Goal: Task Accomplishment & Management: Manage account settings

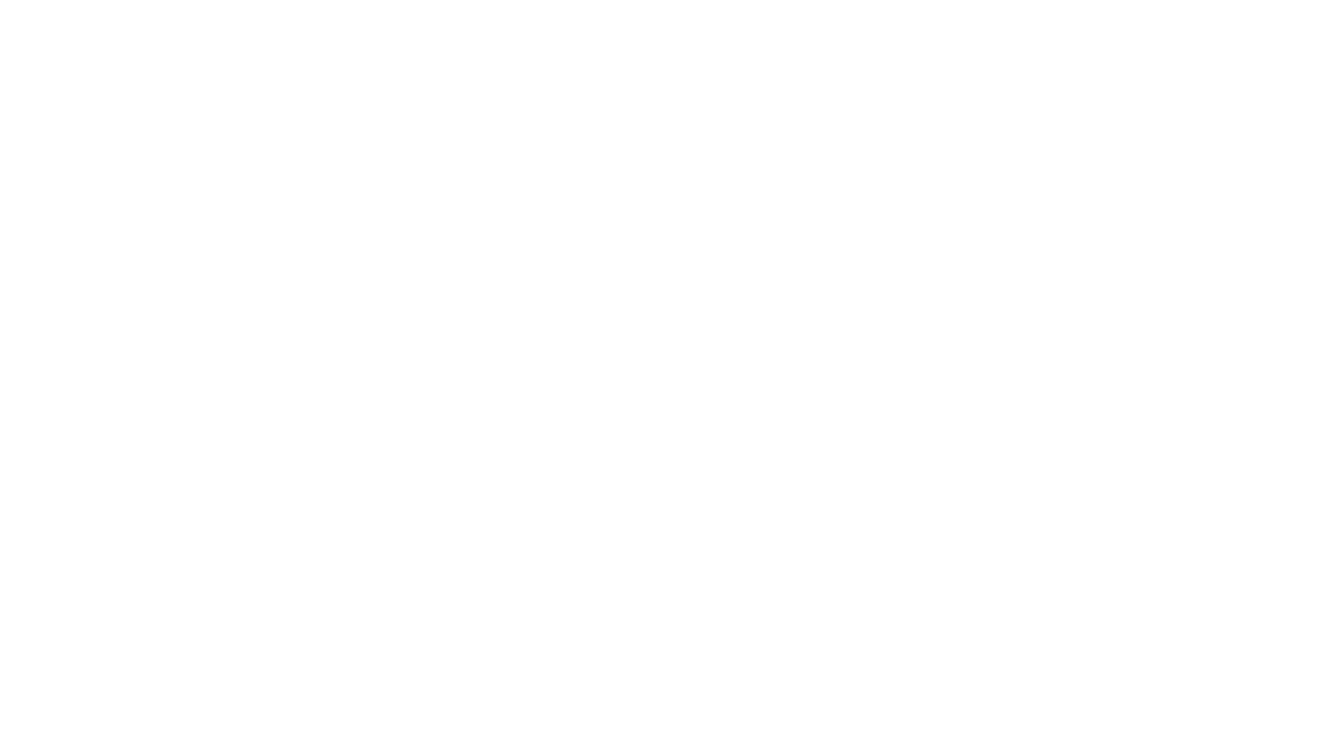
type input "chenyue.lok@gmail.com"
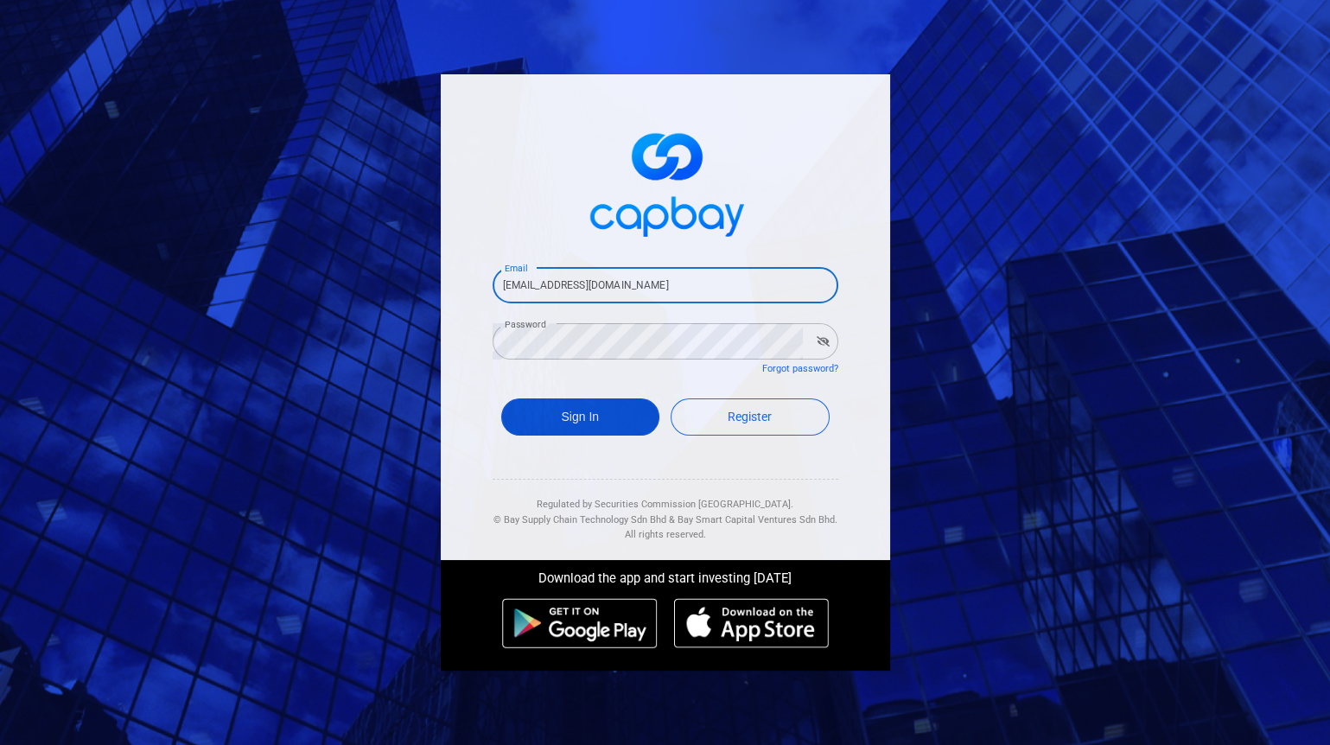
click at [597, 411] on button "Sign In" at bounding box center [580, 416] width 159 height 37
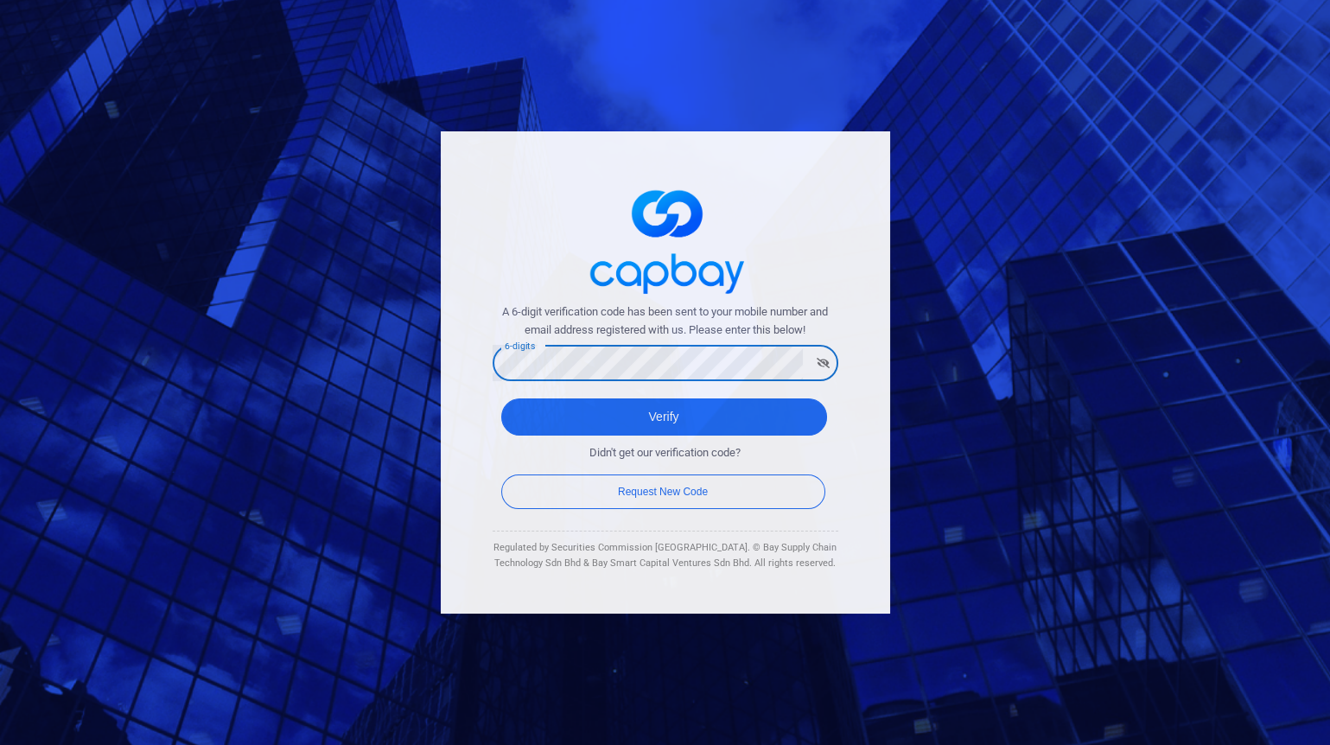
click at [501, 398] on button "Verify" at bounding box center [664, 416] width 326 height 37
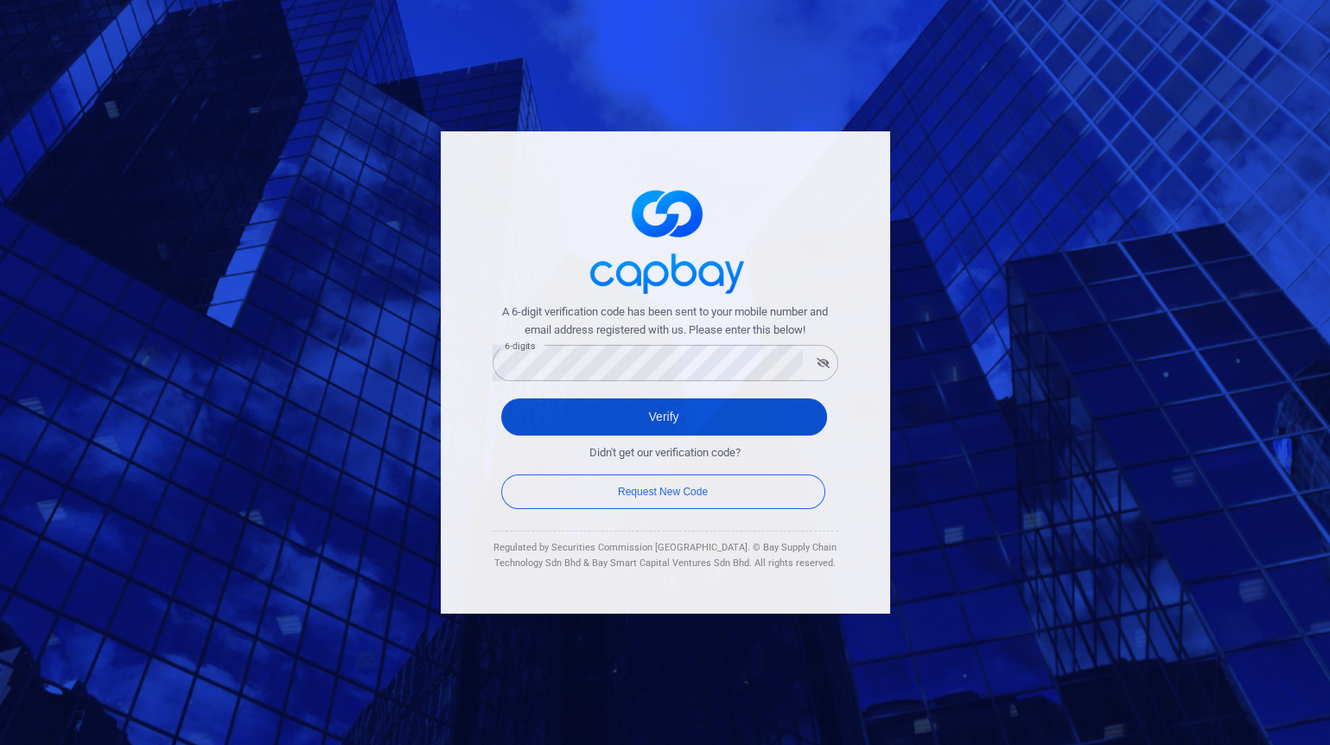
click at [629, 412] on button "Verify" at bounding box center [664, 416] width 326 height 37
click at [683, 409] on button "Verify" at bounding box center [664, 416] width 326 height 37
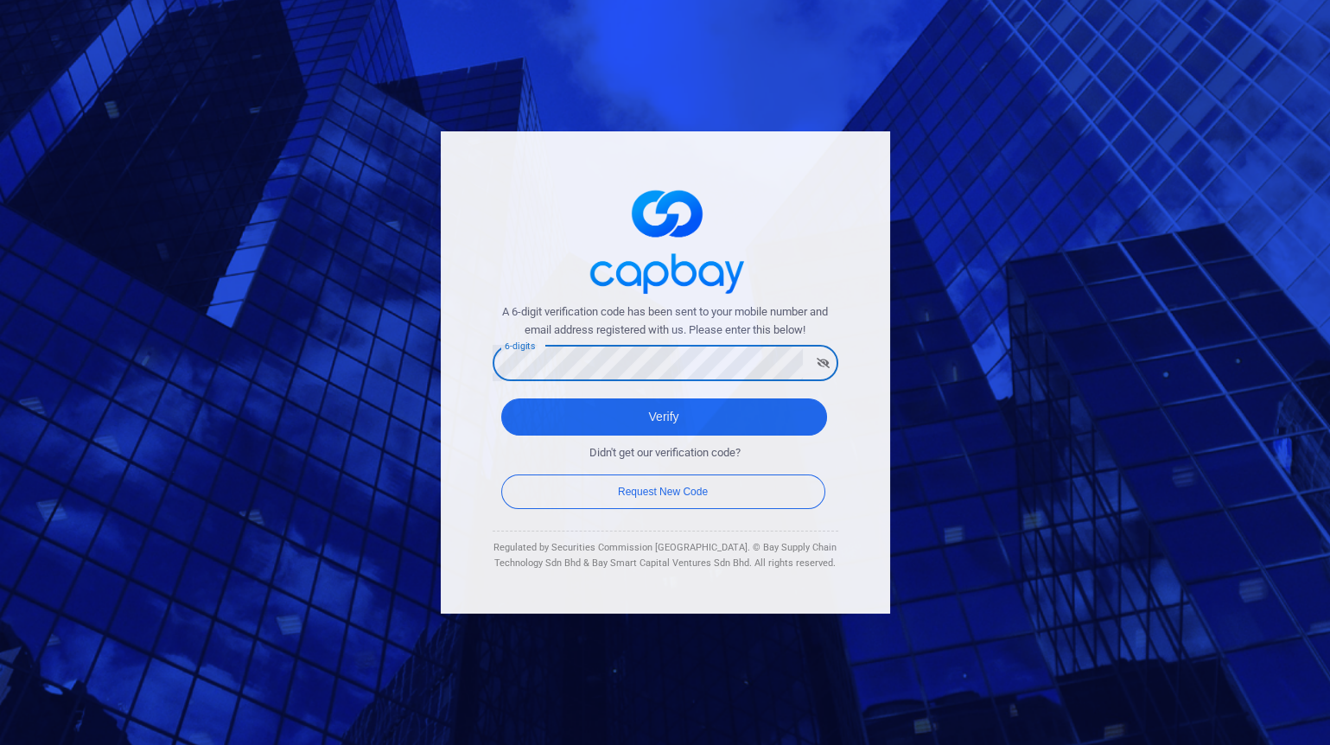
click at [501, 398] on button "Verify" at bounding box center [664, 416] width 326 height 37
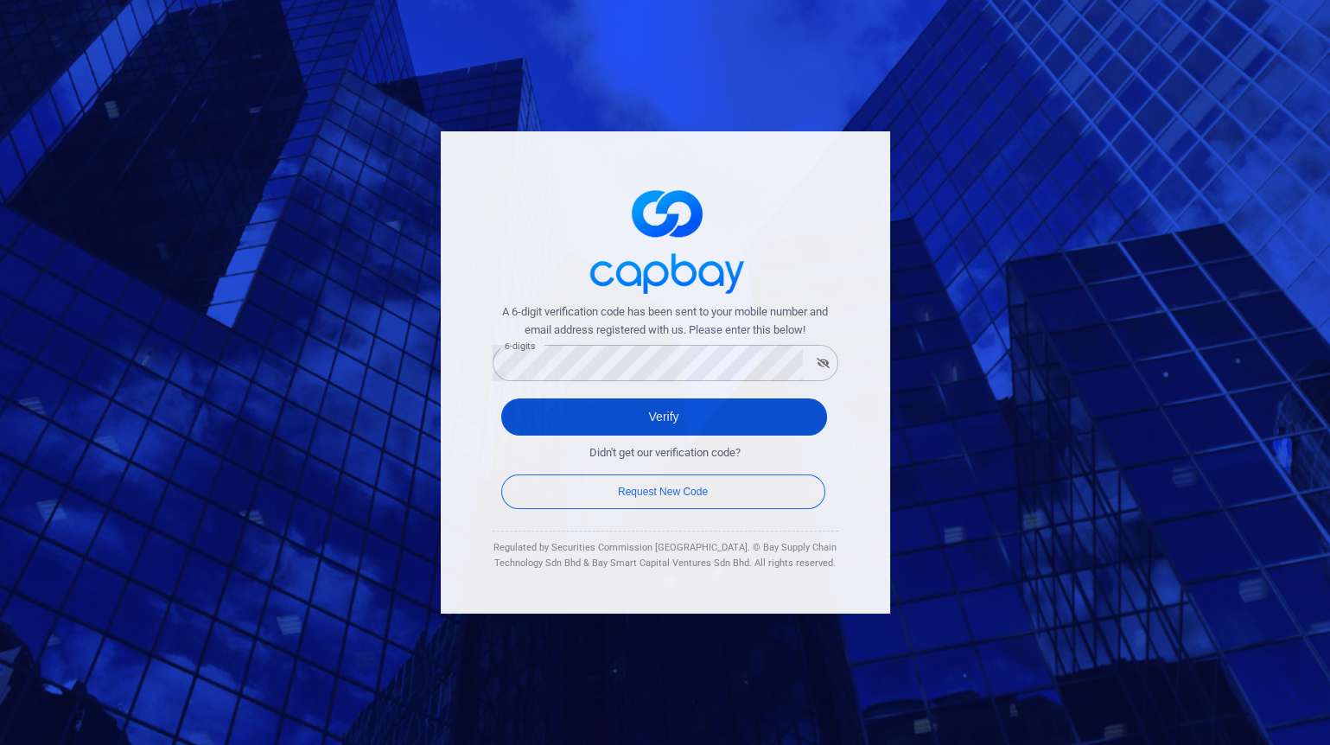
click at [695, 416] on button "Verify" at bounding box center [664, 416] width 326 height 37
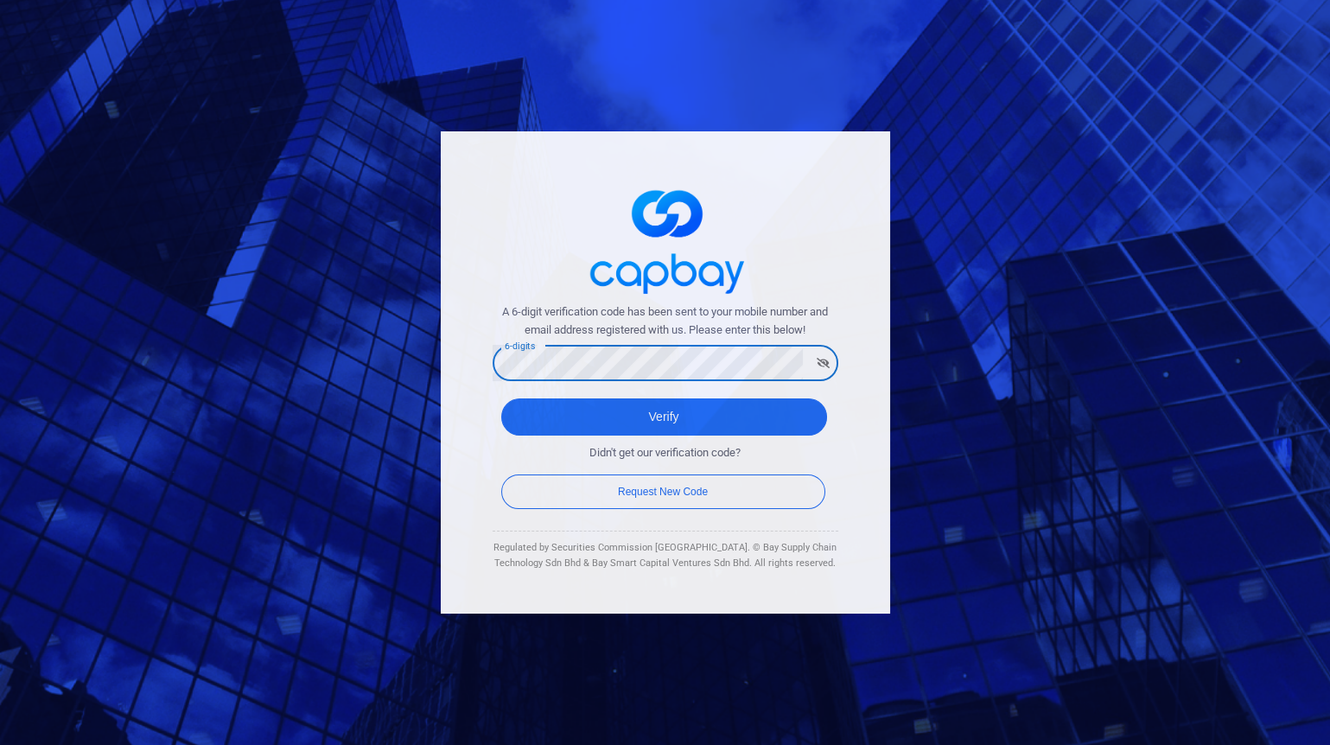
click at [501, 398] on button "Verify" at bounding box center [664, 416] width 326 height 37
click at [724, 422] on button "Verify" at bounding box center [664, 416] width 326 height 37
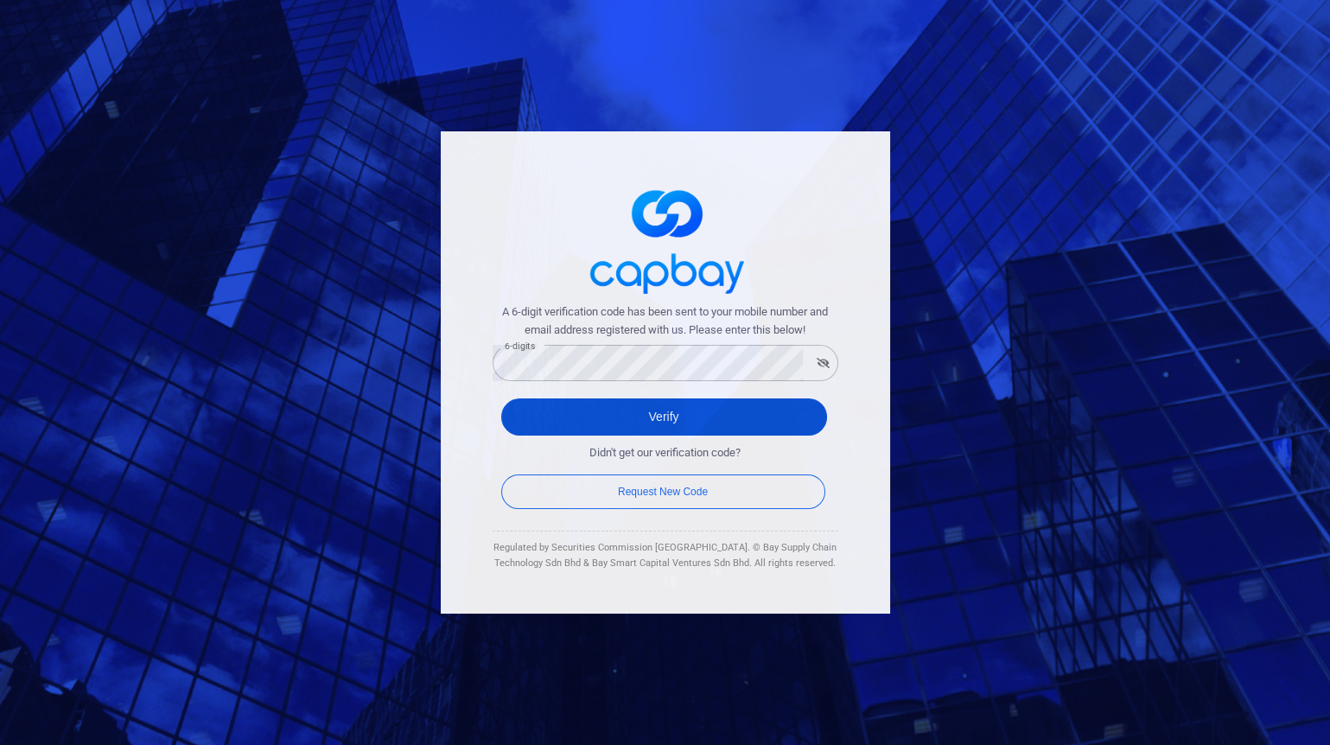
click at [714, 420] on button "Verify" at bounding box center [664, 416] width 326 height 37
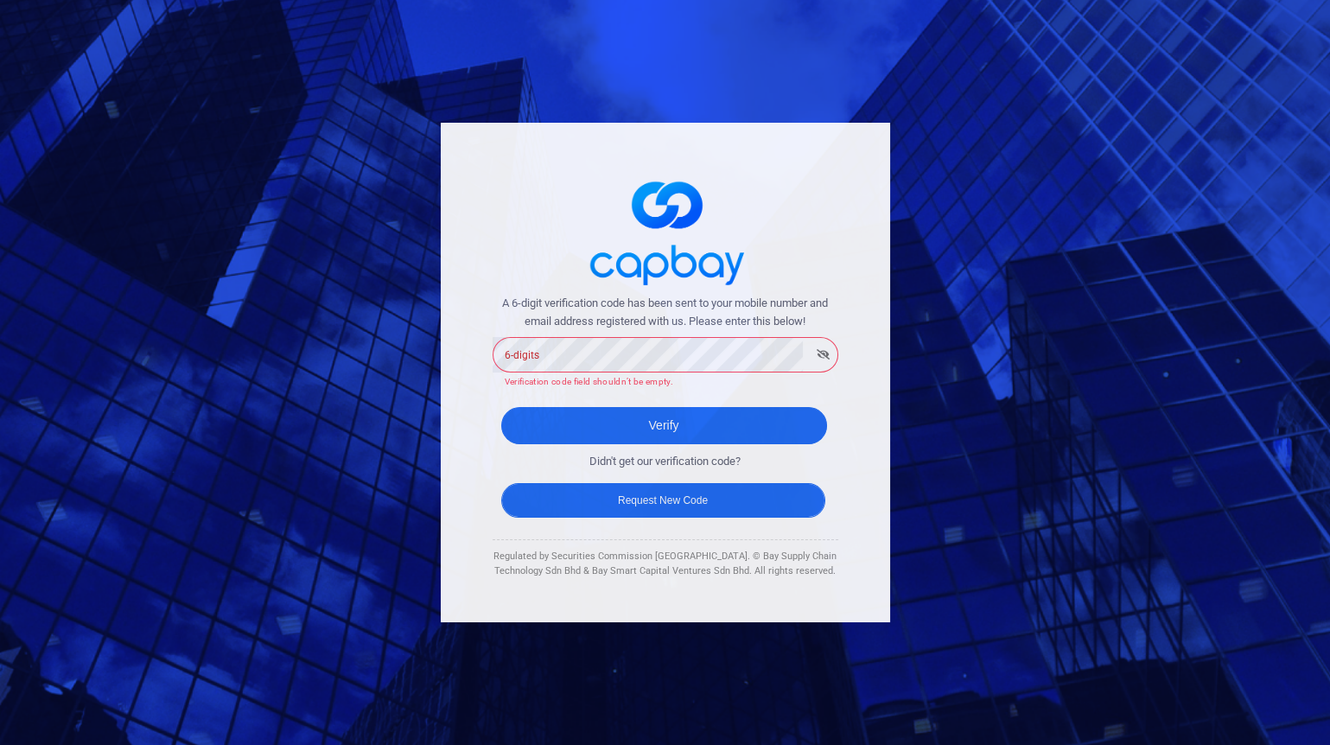
click at [671, 495] on button "Request New Code" at bounding box center [663, 500] width 324 height 35
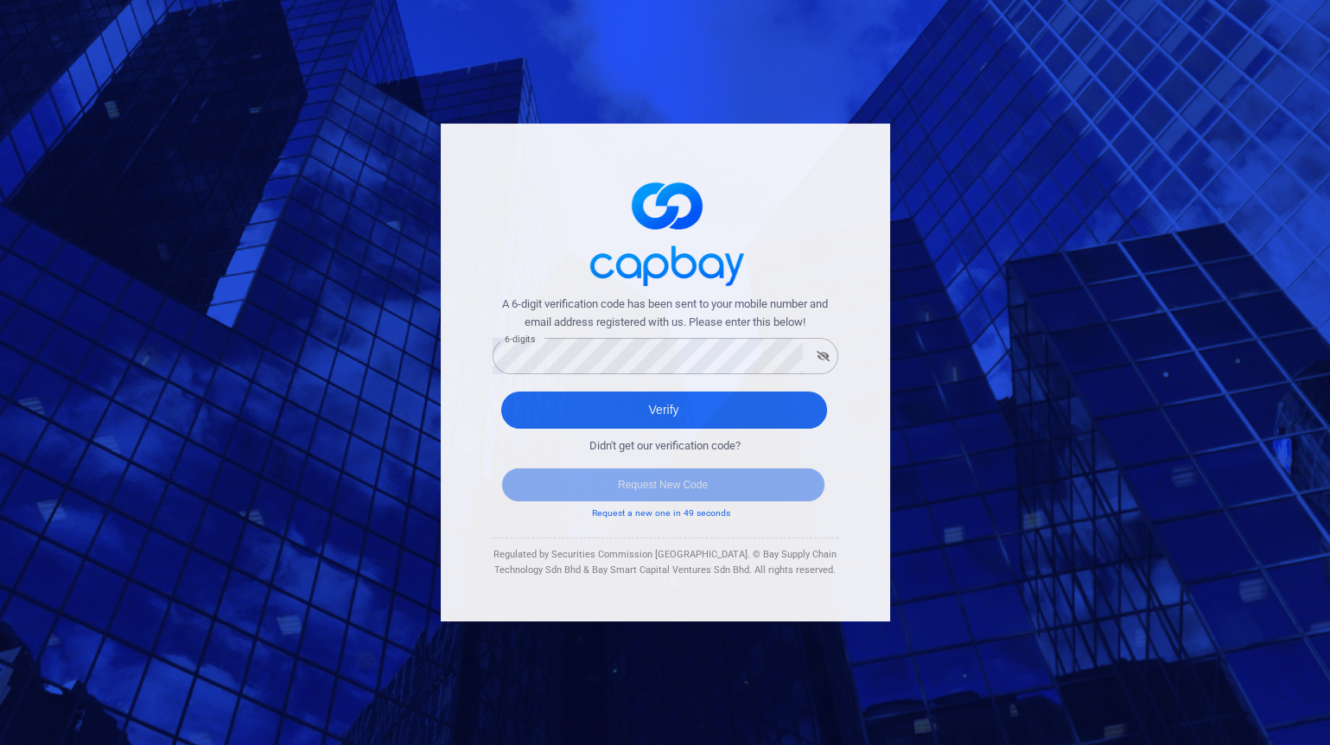
click at [696, 390] on div "Verify" at bounding box center [665, 414] width 346 height 63
click at [708, 405] on button "Verify" at bounding box center [664, 409] width 326 height 37
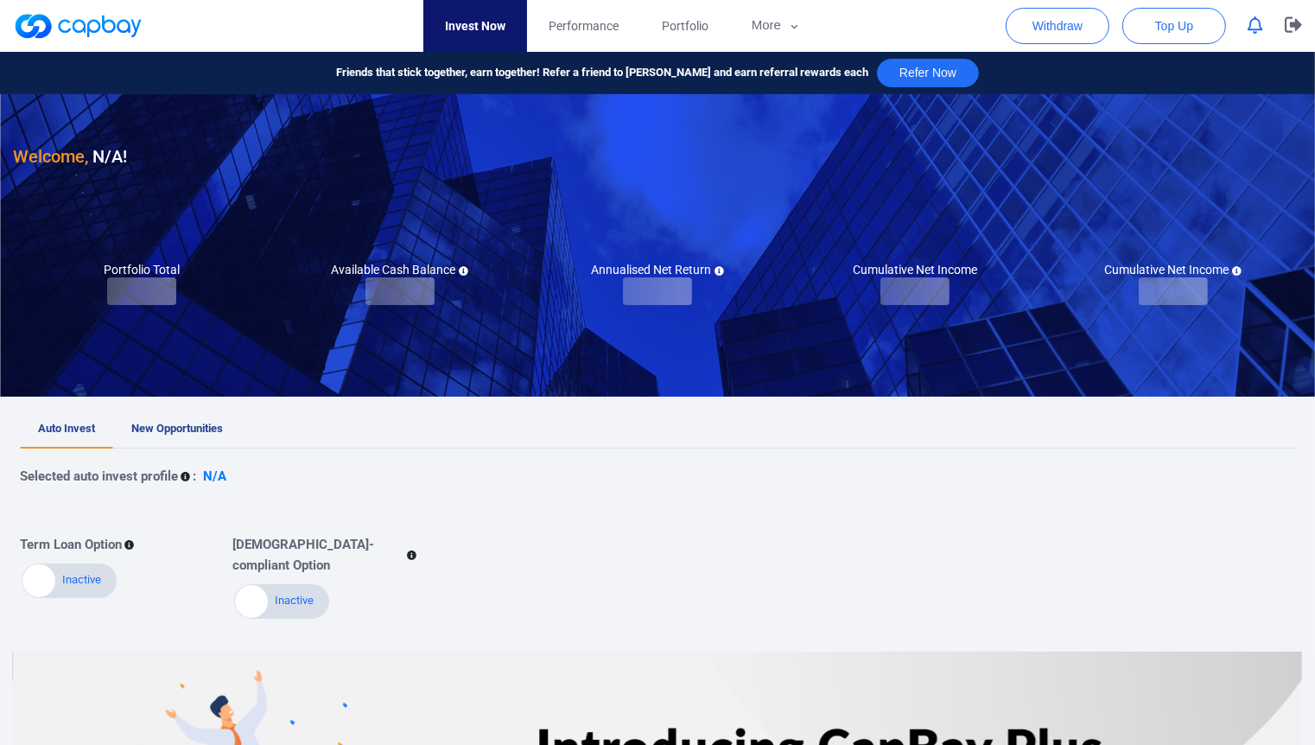
checkbox input "true"
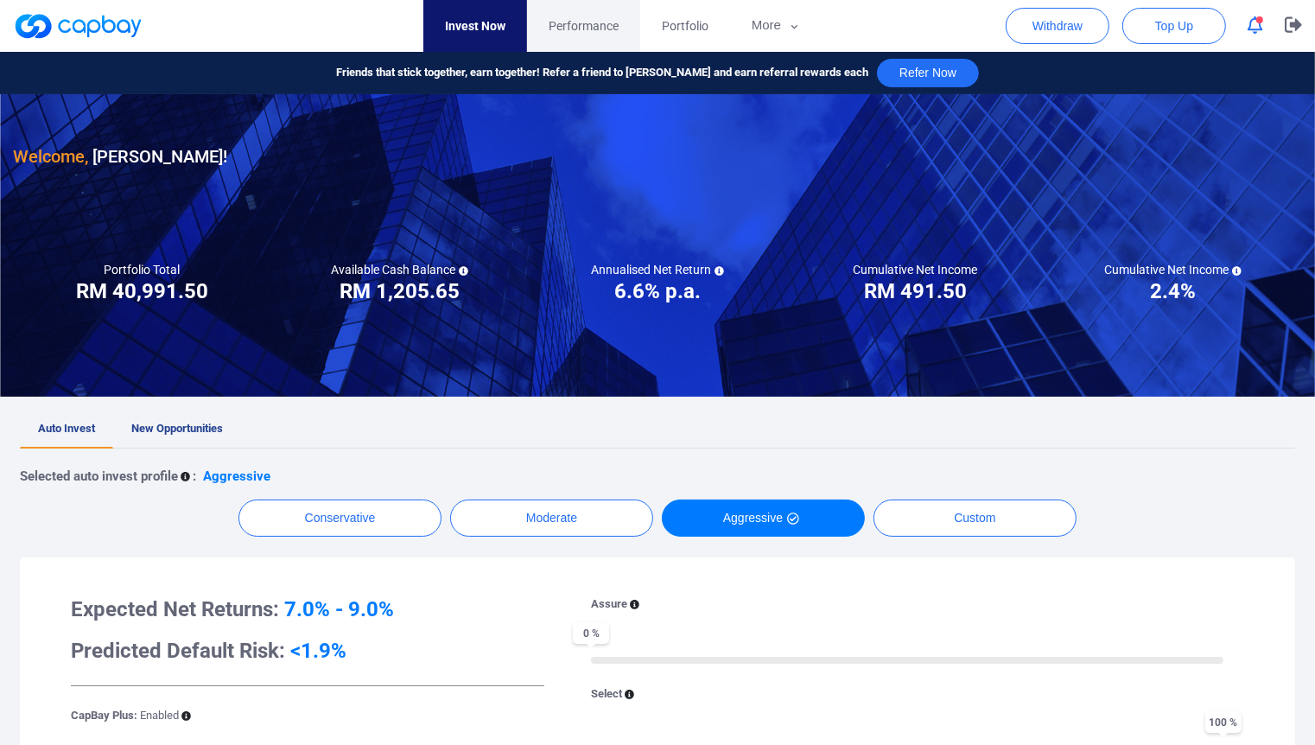
click at [627, 41] on link "Performance" at bounding box center [583, 26] width 113 height 52
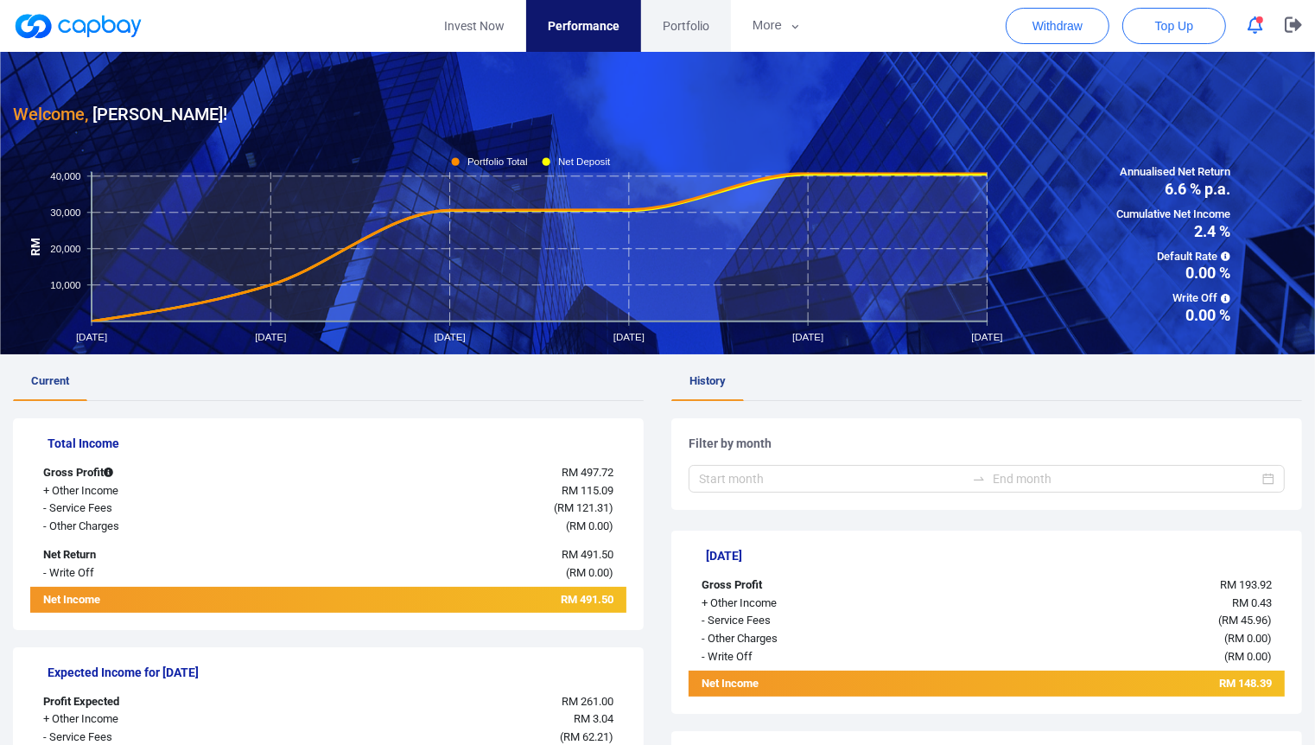
click at [700, 41] on link "Portfolio" at bounding box center [686, 26] width 90 height 52
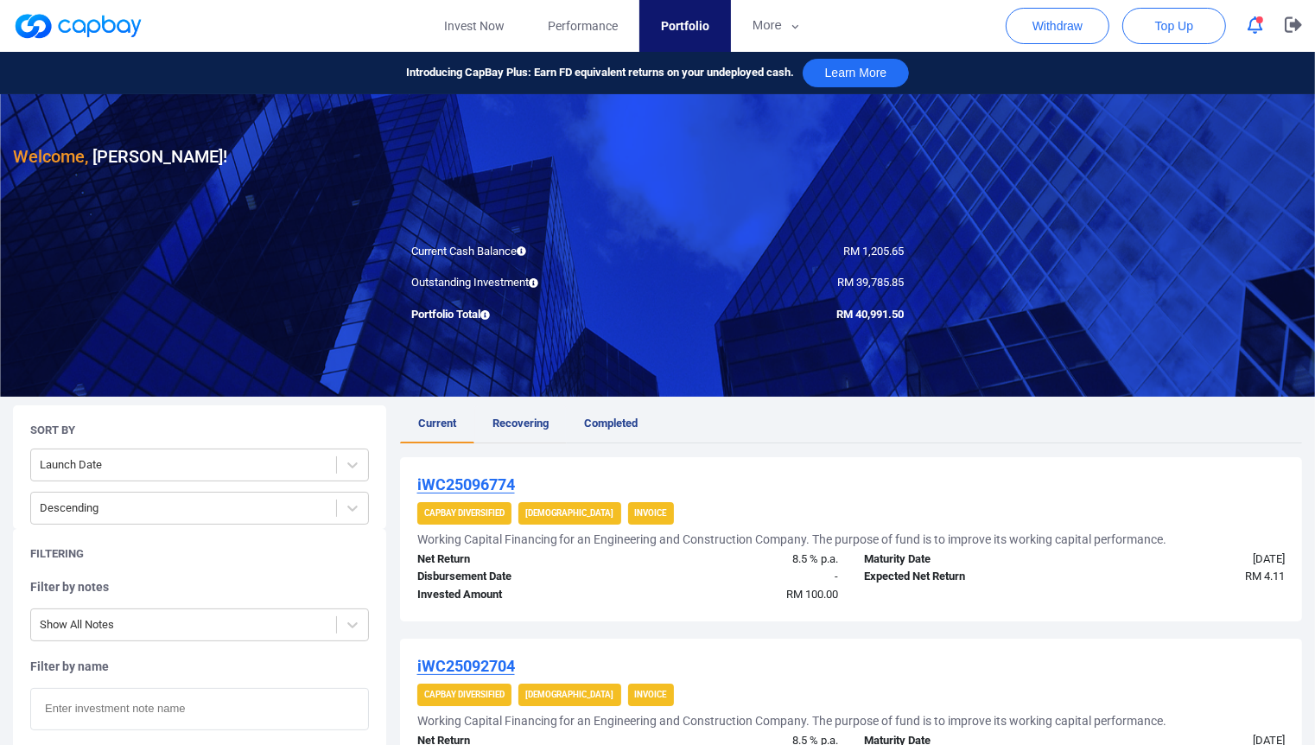
click at [510, 423] on span "Recovering" at bounding box center [520, 422] width 56 height 13
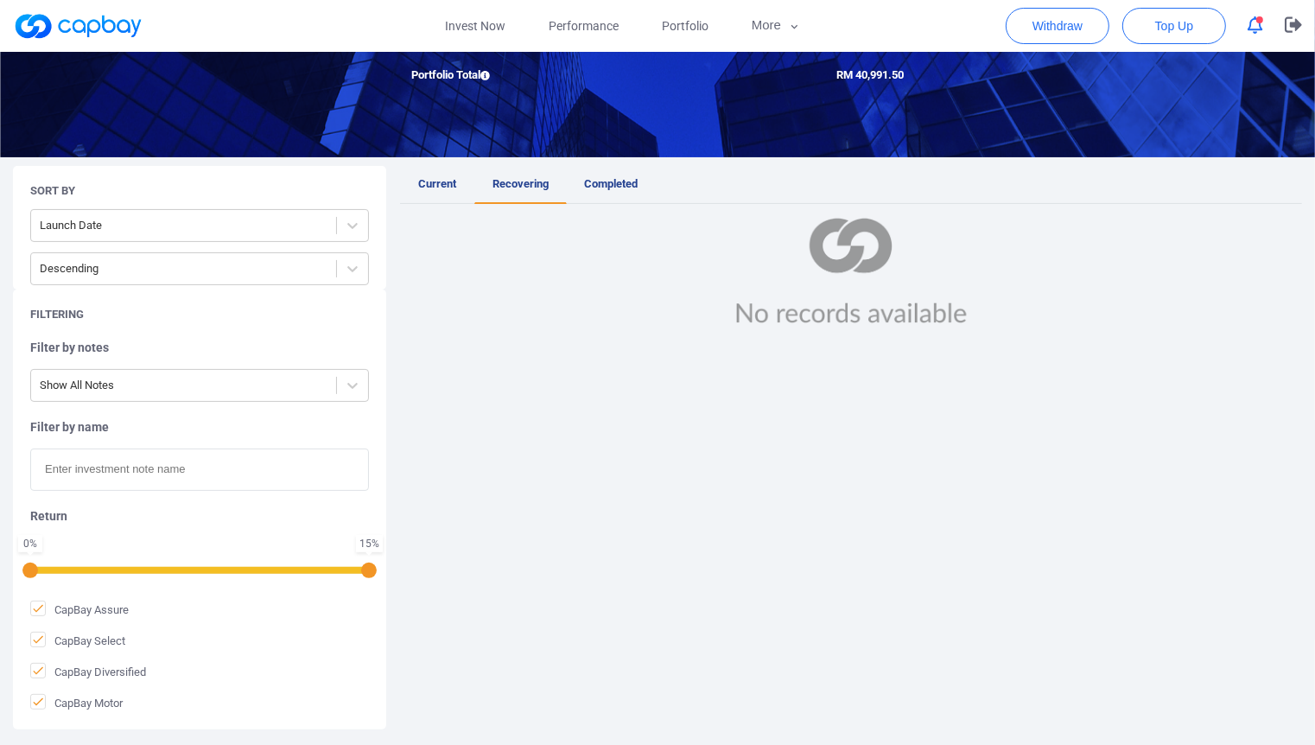
scroll to position [243, 0]
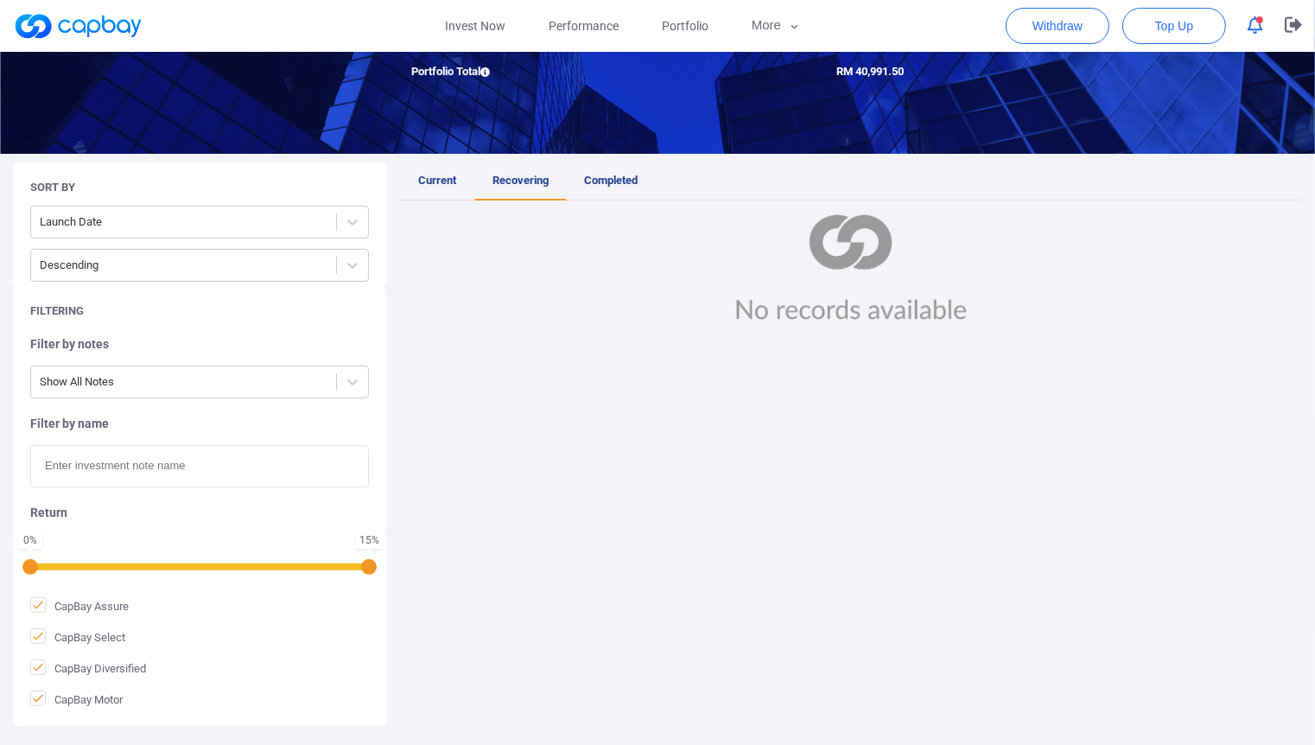
click at [405, 166] on link "Current" at bounding box center [437, 181] width 74 height 38
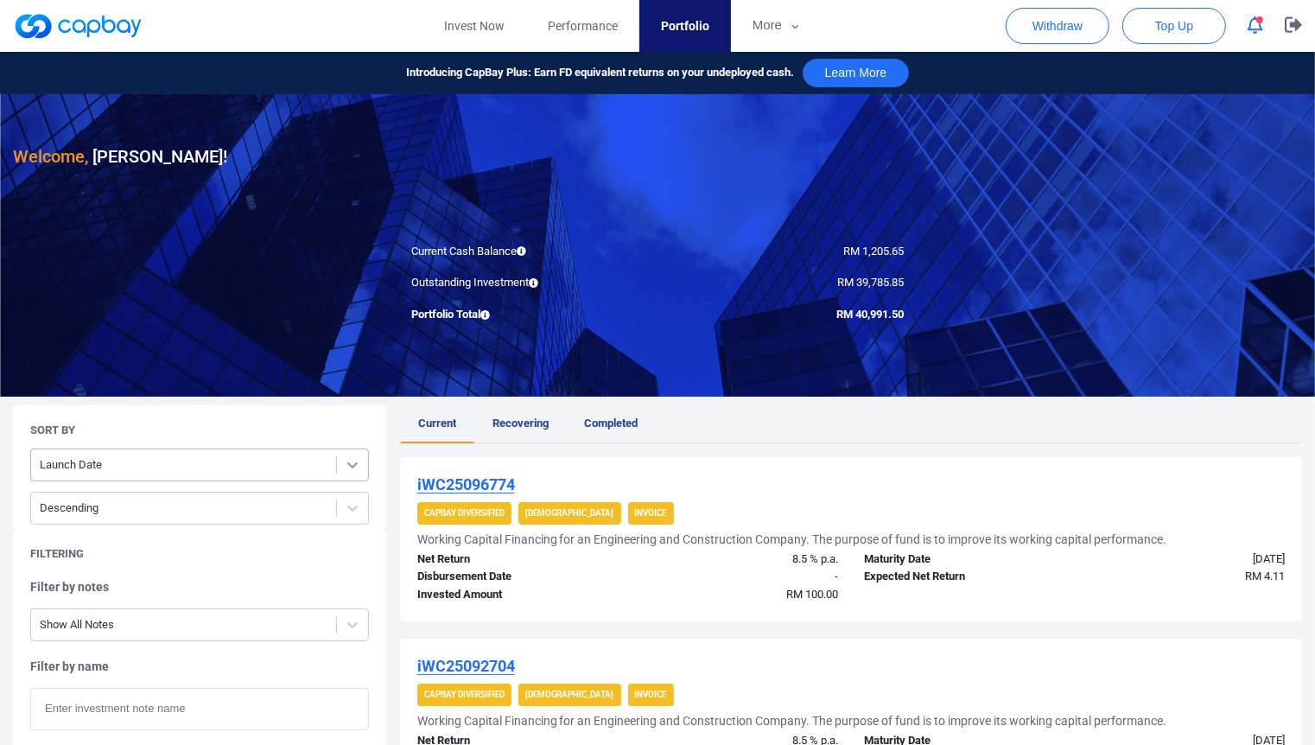
click at [340, 452] on div at bounding box center [352, 464] width 31 height 31
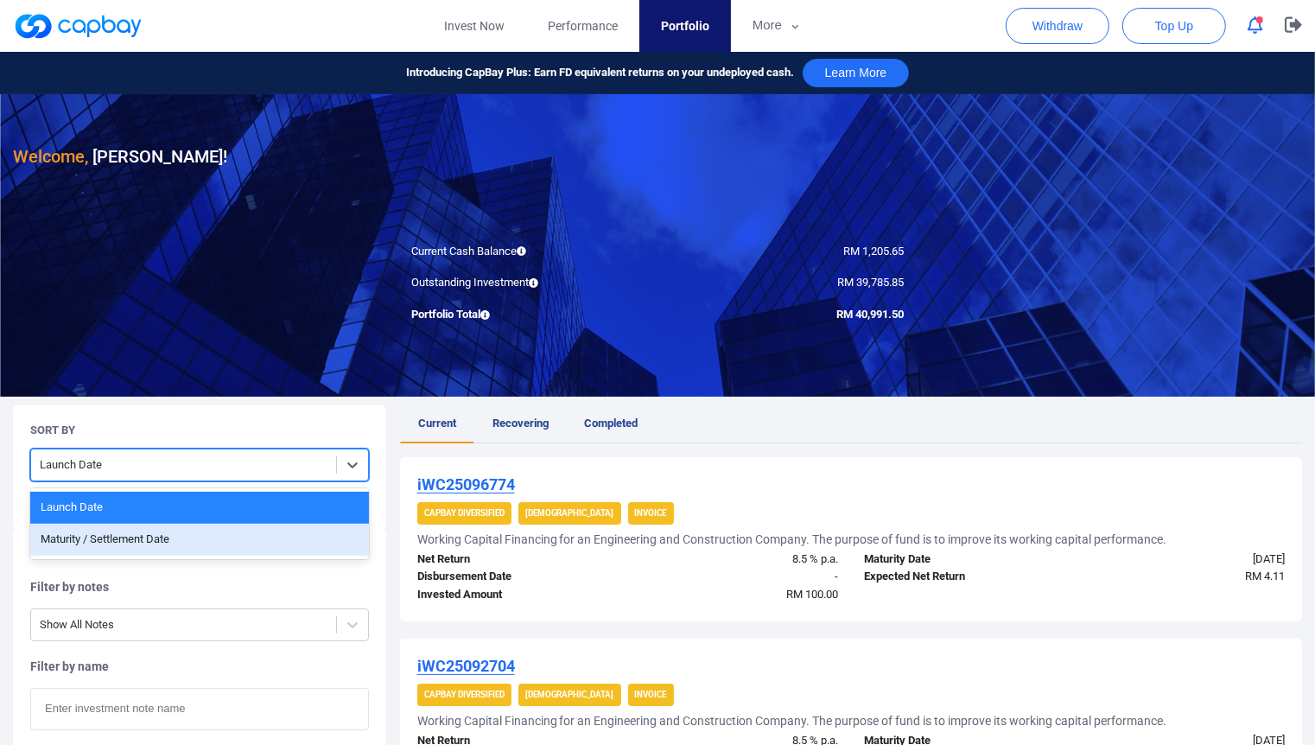
click at [299, 549] on div "Maturity / Settlement Date" at bounding box center [199, 540] width 339 height 32
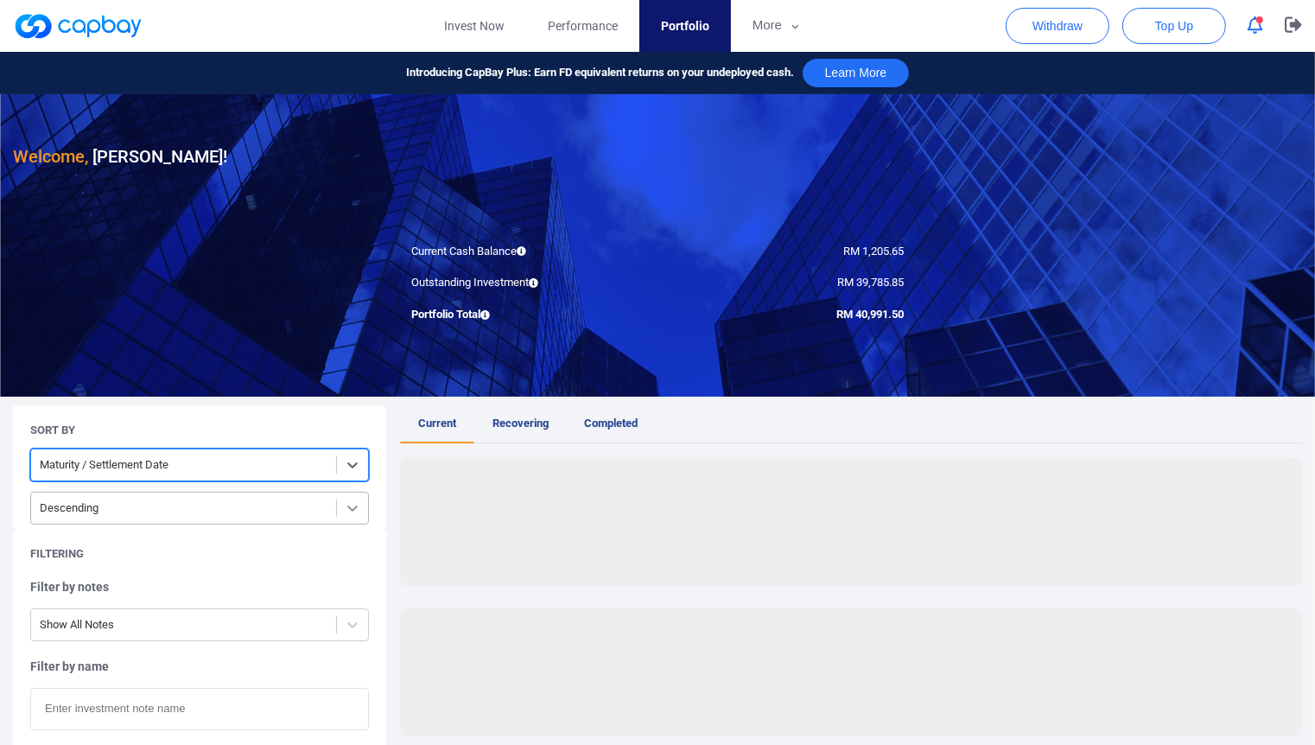
click at [341, 516] on div at bounding box center [352, 507] width 31 height 31
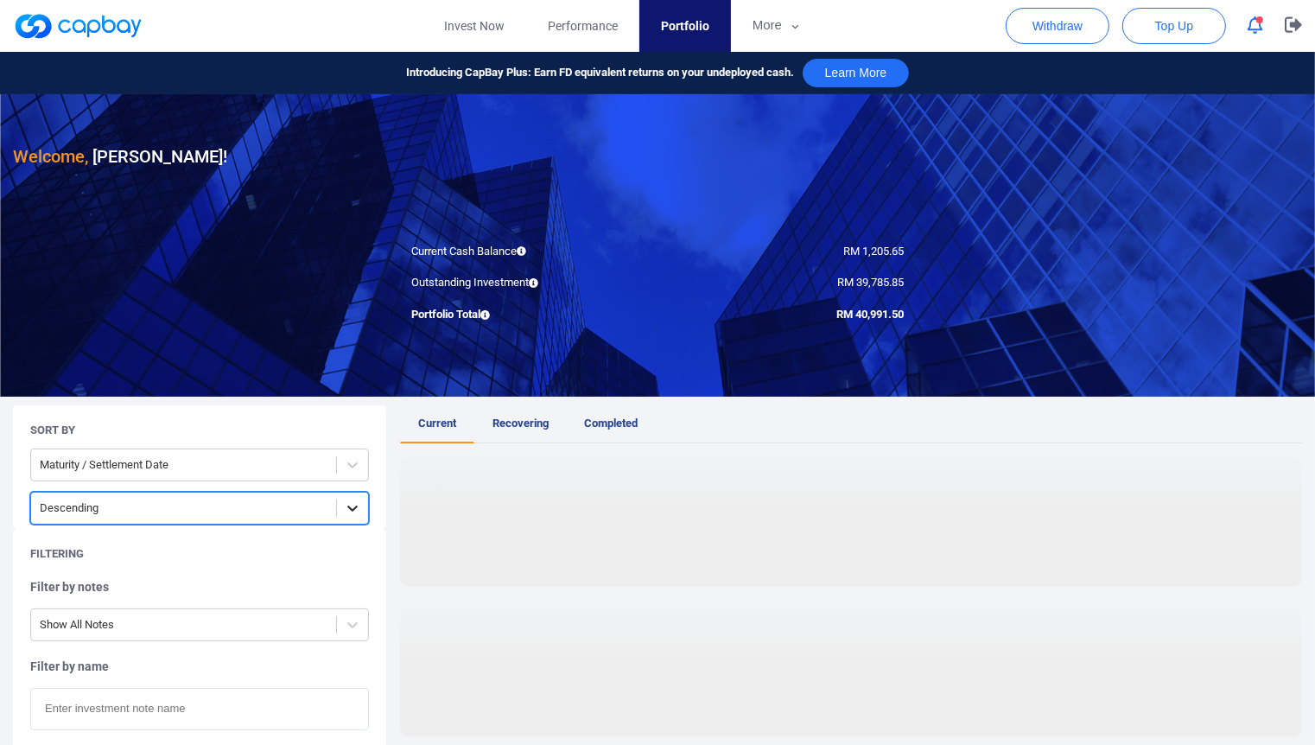
click at [341, 516] on div at bounding box center [352, 507] width 31 height 31
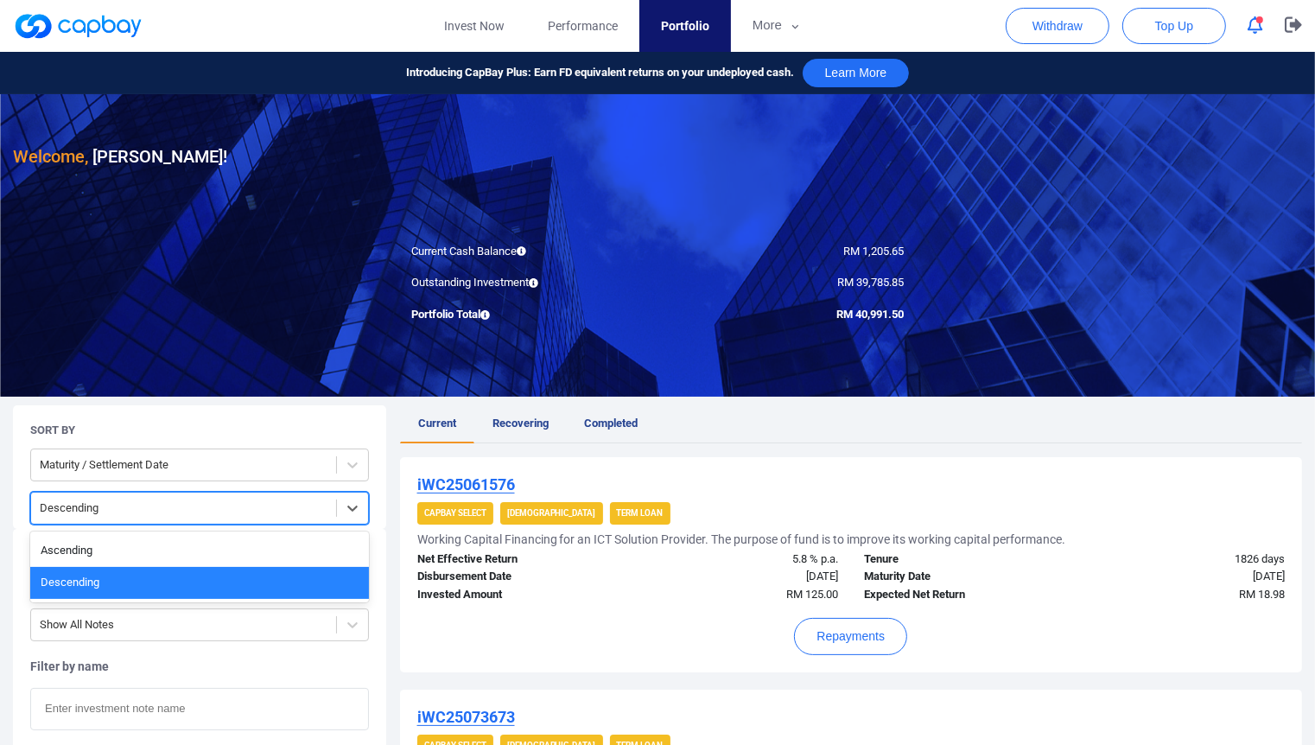
click at [320, 507] on div at bounding box center [184, 509] width 288 height 22
click at [273, 537] on div "Ascending" at bounding box center [199, 551] width 339 height 32
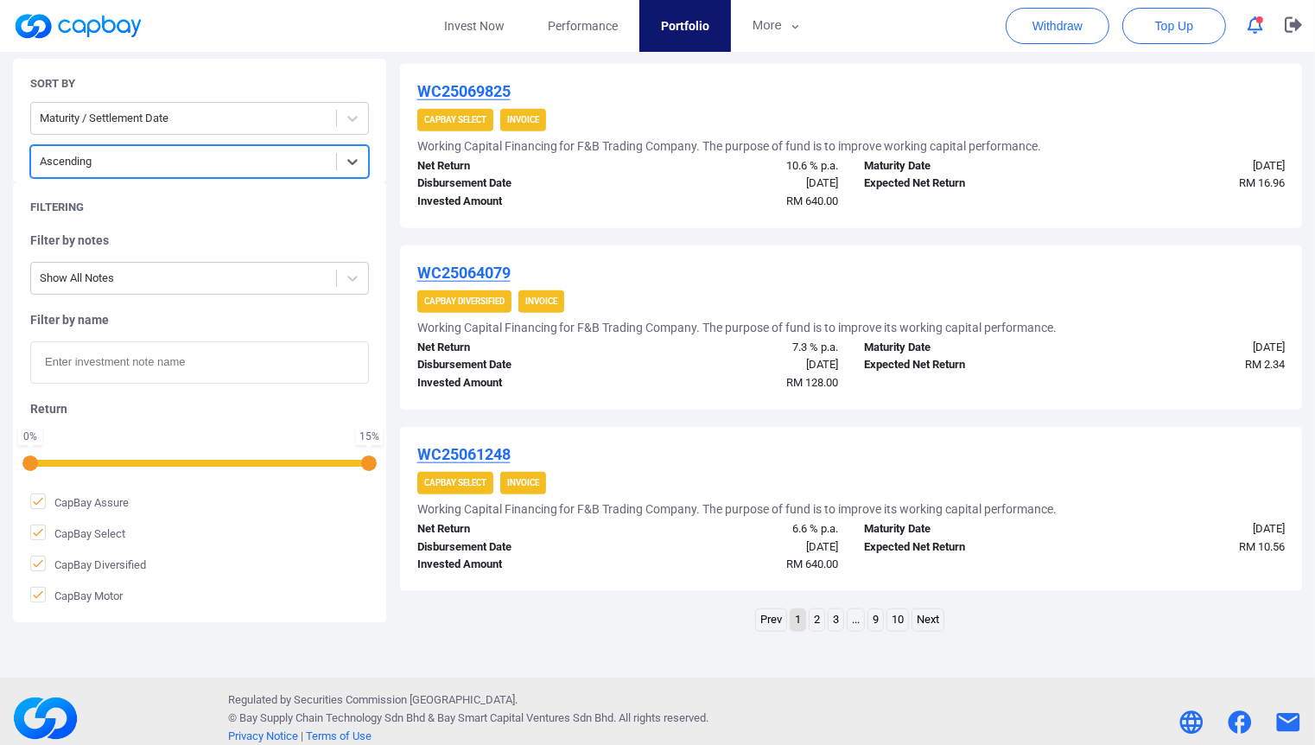
scroll to position [1675, 0]
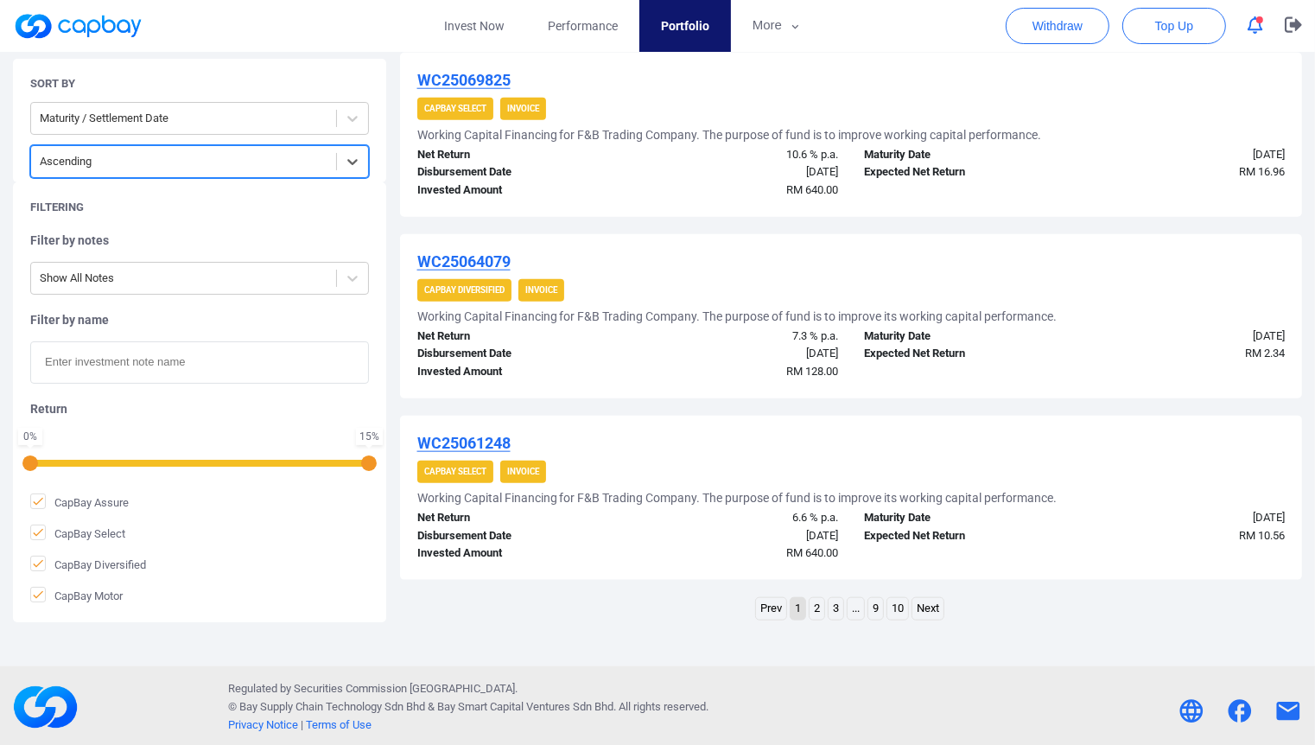
click at [813, 600] on link "2" at bounding box center [817, 609] width 15 height 22
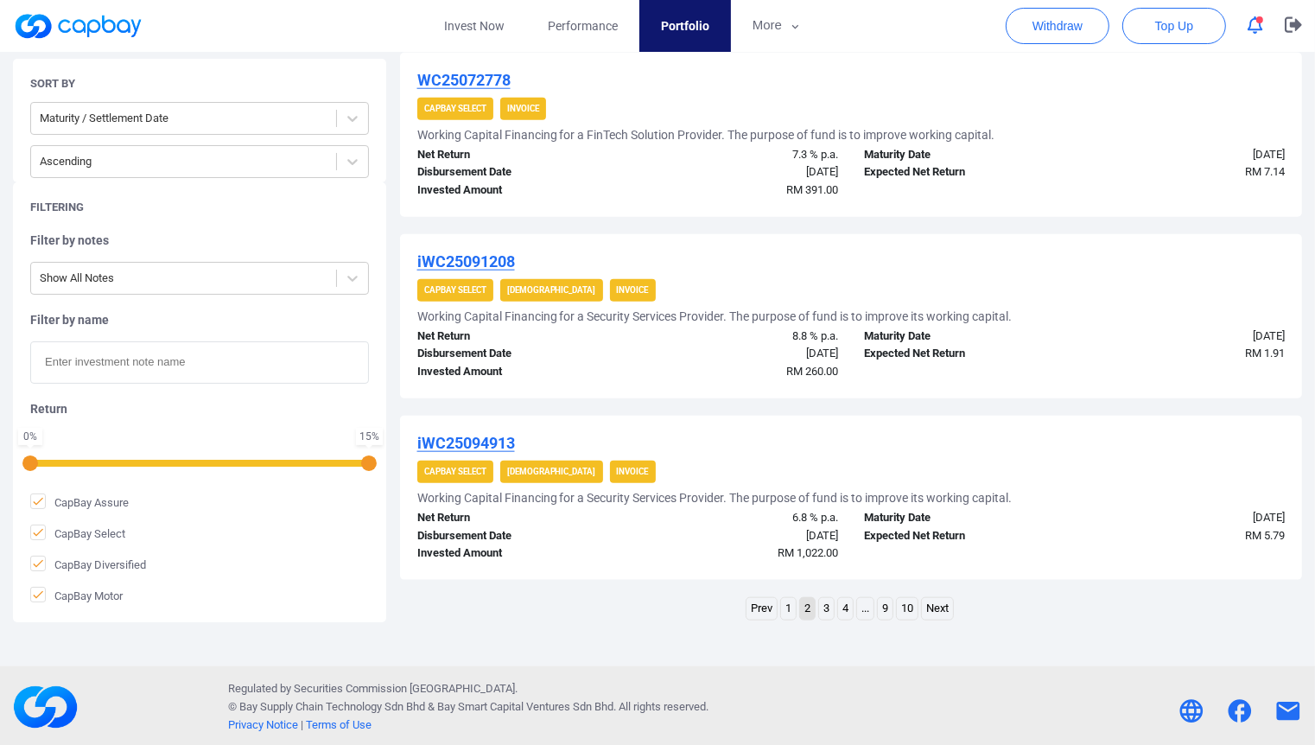
click at [791, 610] on link "1" at bounding box center [788, 609] width 15 height 22
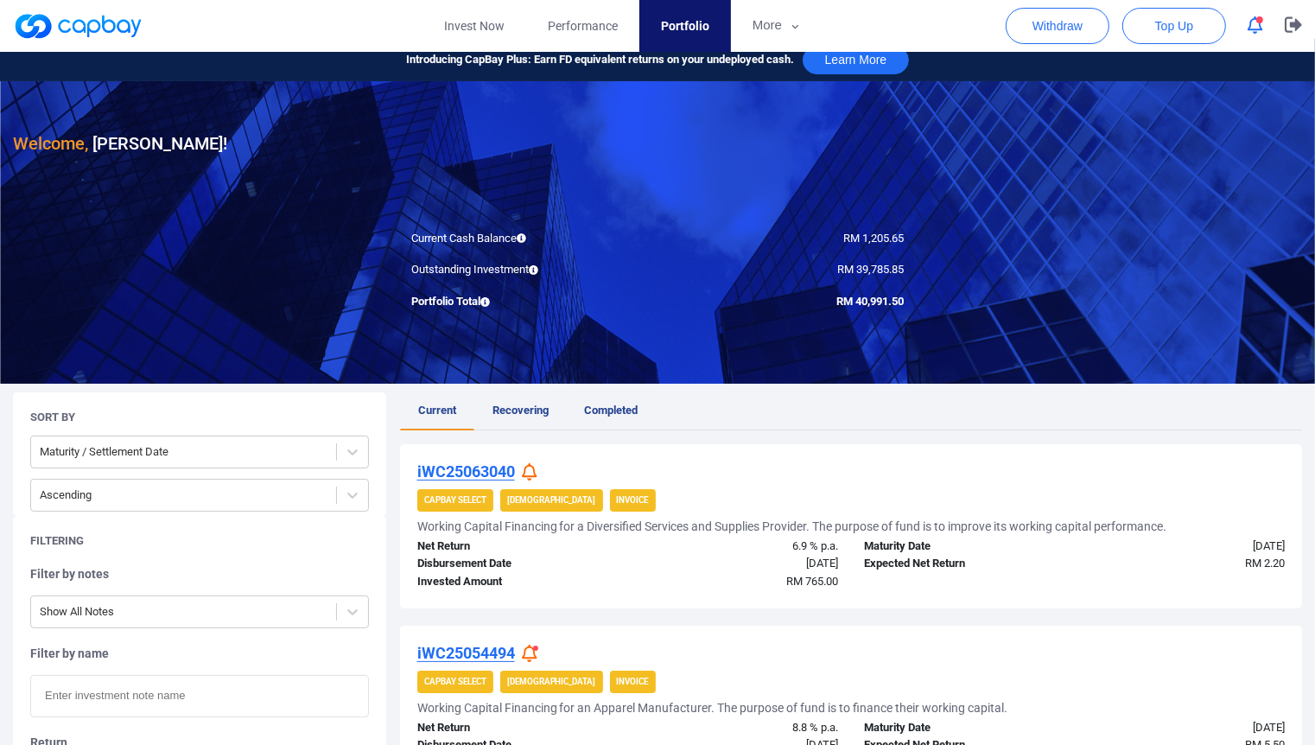
scroll to position [0, 0]
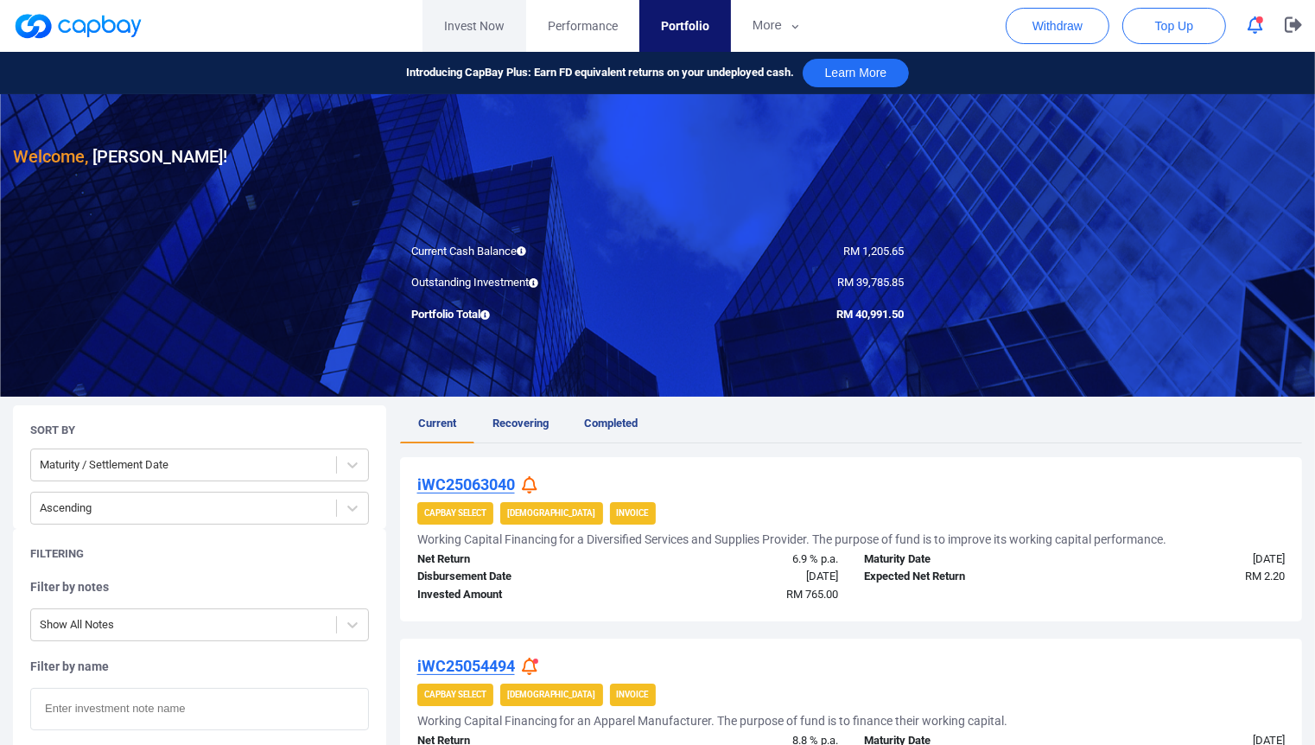
click at [467, 21] on link "Invest Now" at bounding box center [474, 26] width 104 height 52
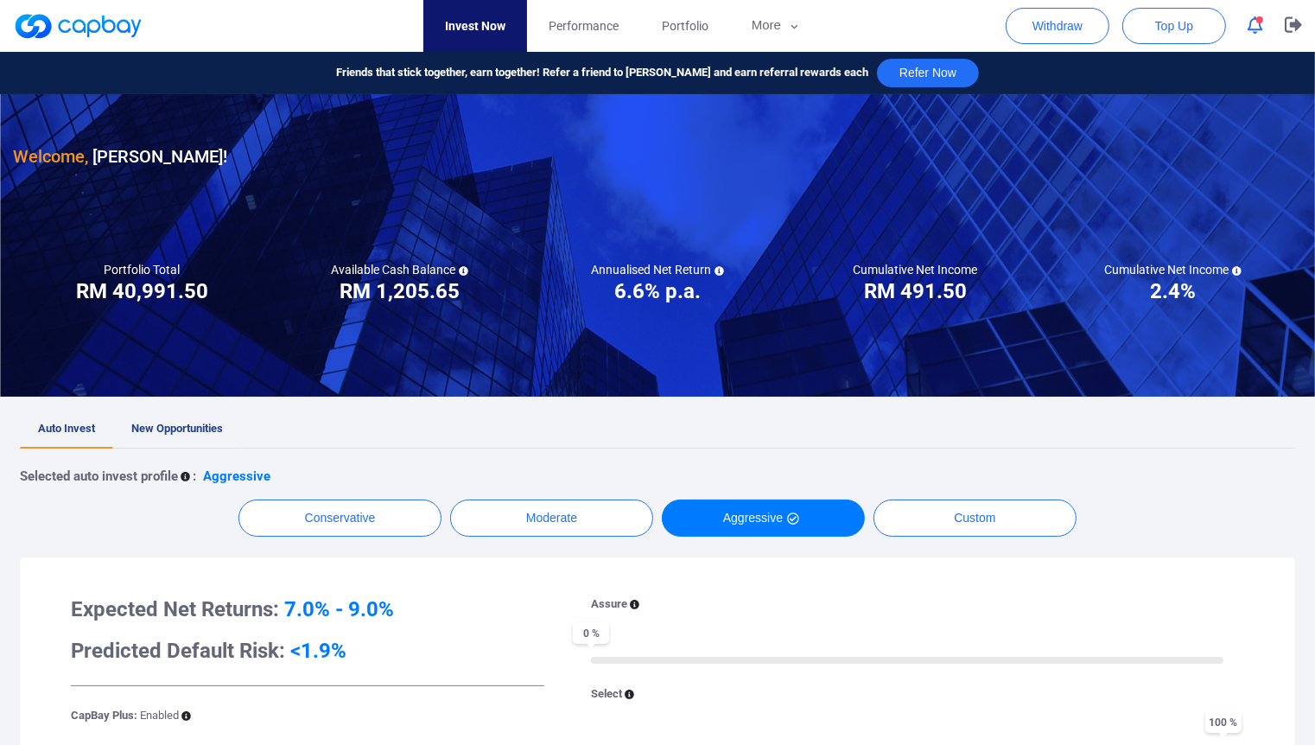
click at [178, 433] on span "New Opportunities" at bounding box center [177, 428] width 92 height 13
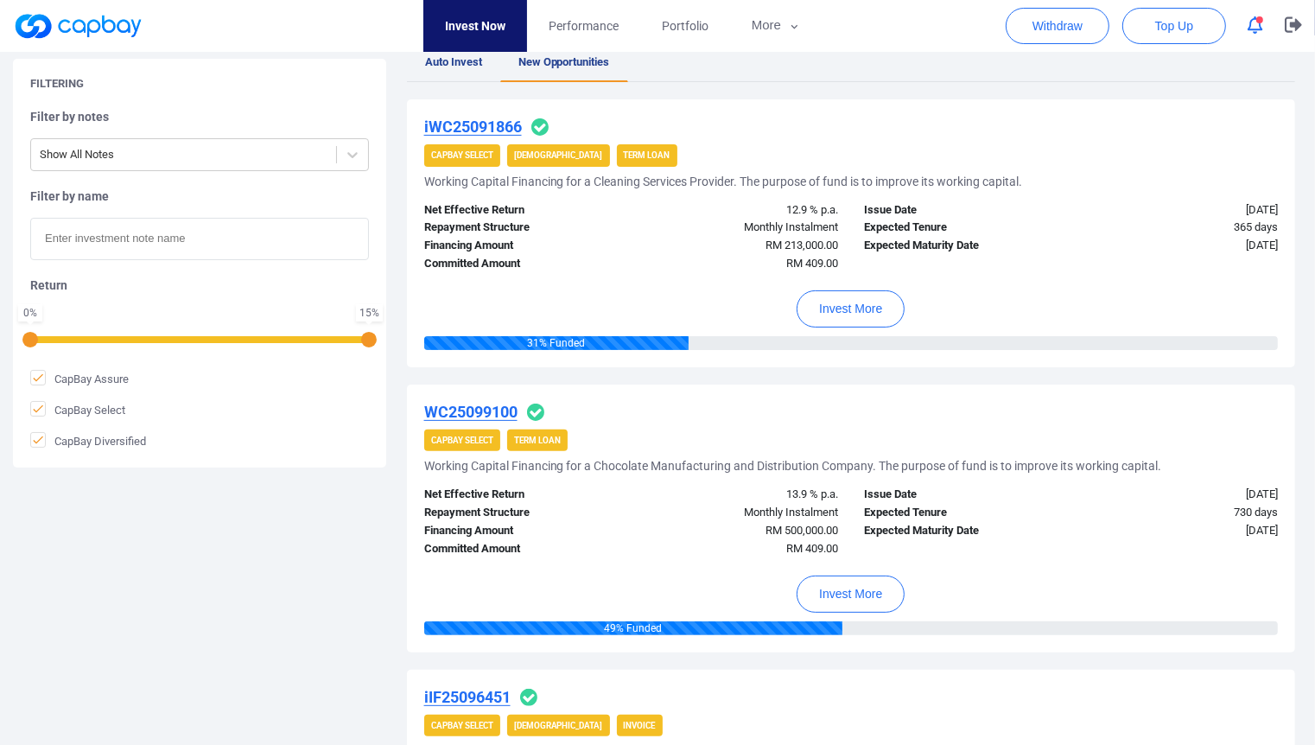
scroll to position [314, 0]
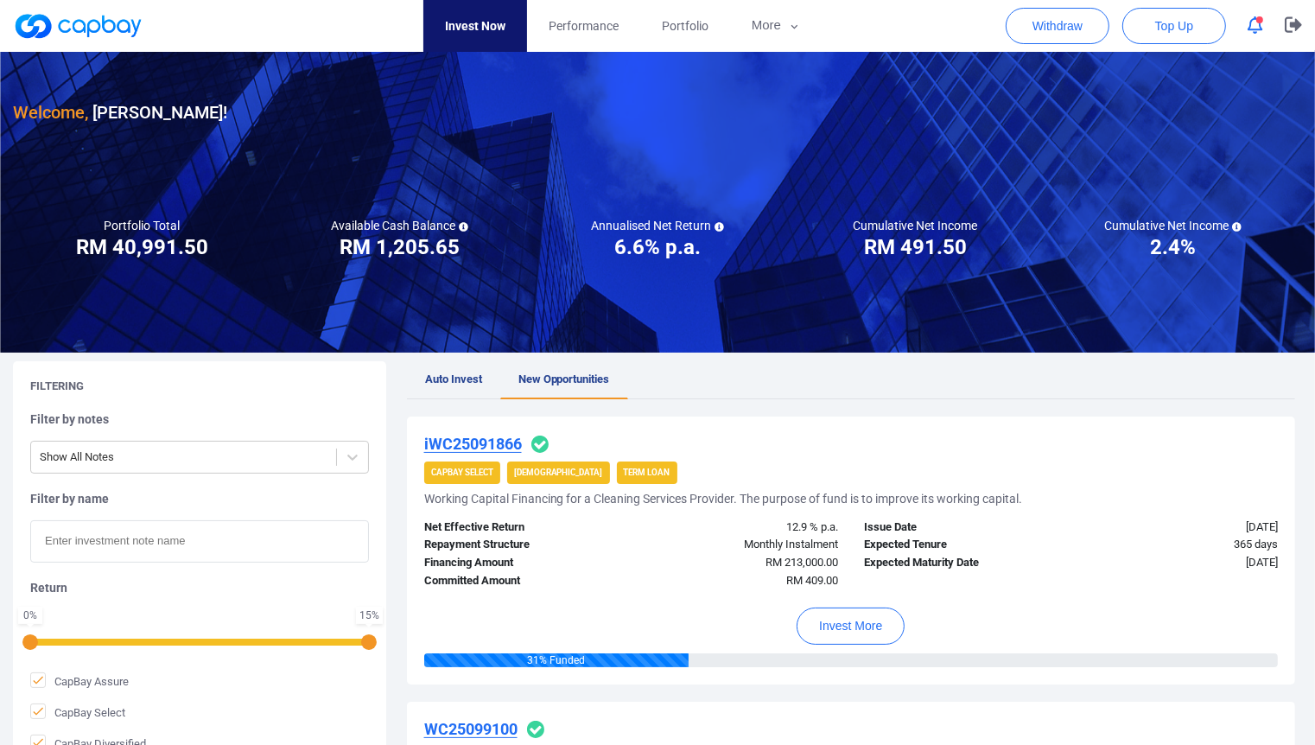
scroll to position [0, 0]
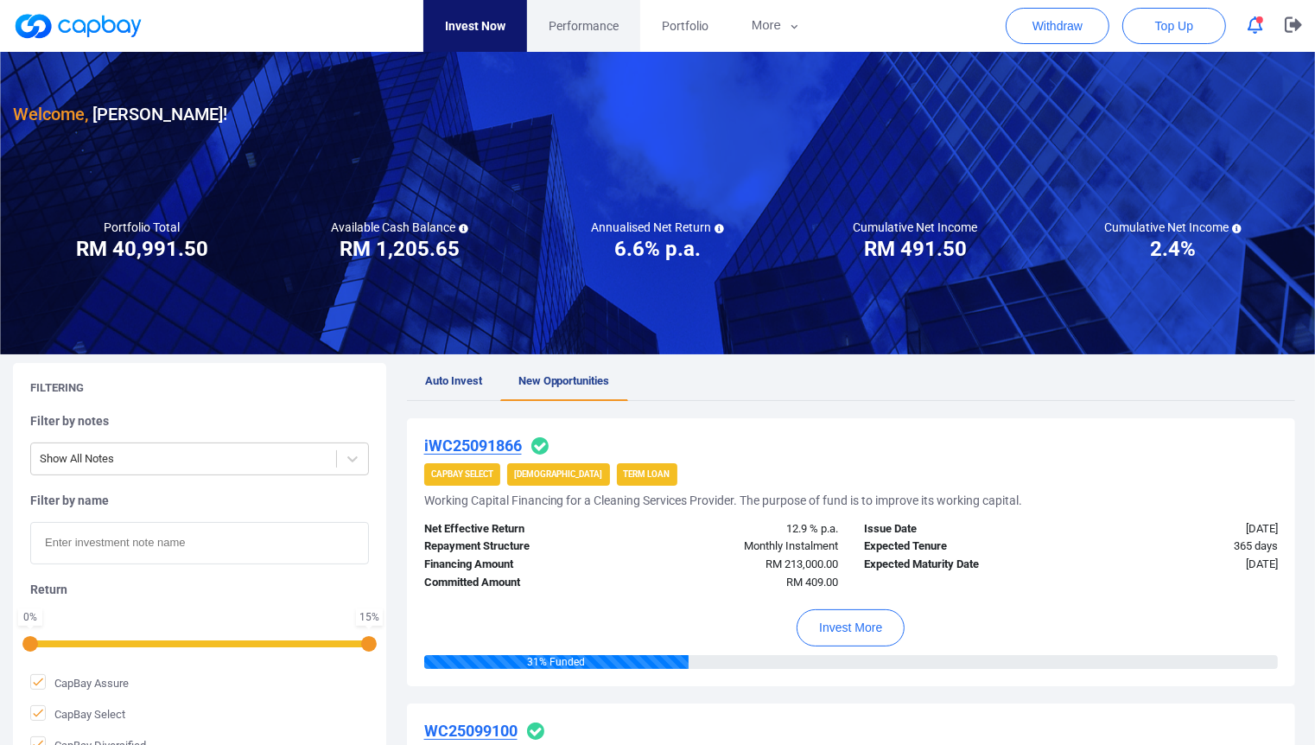
click at [594, 29] on span "Performance" at bounding box center [584, 25] width 70 height 19
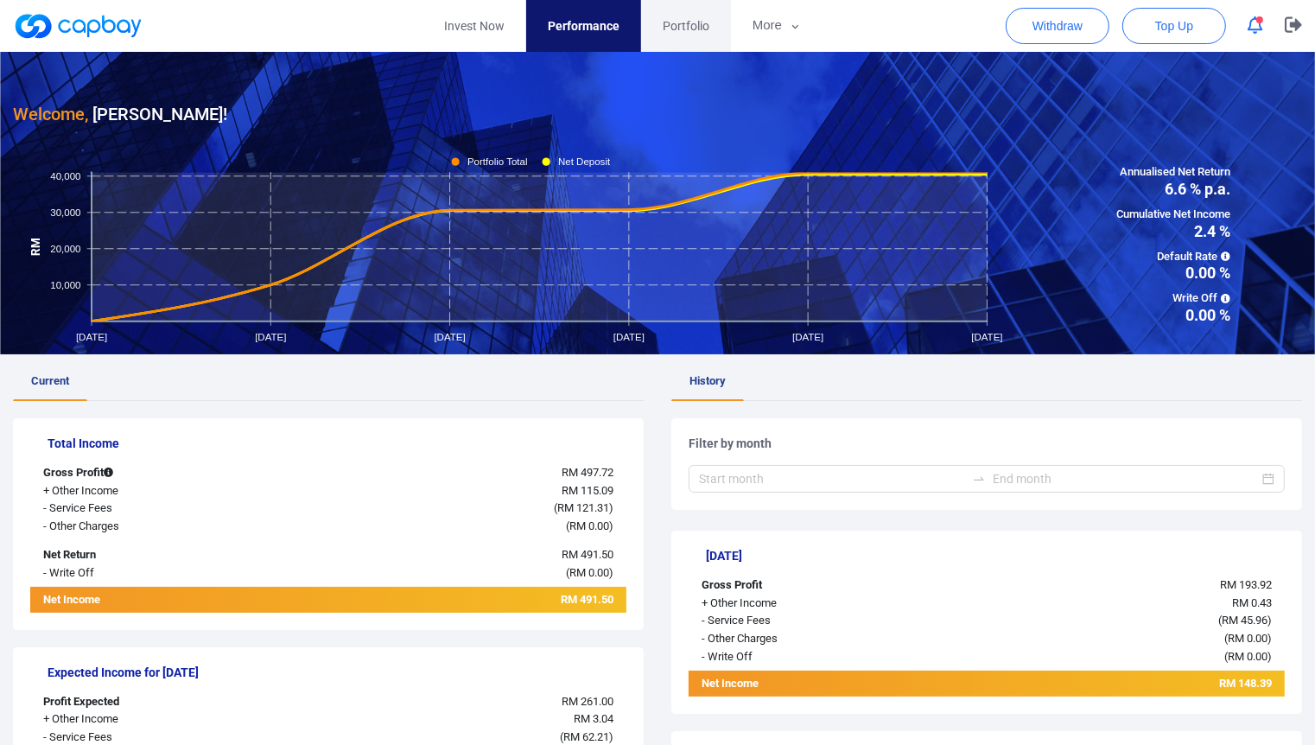
click at [714, 27] on link "Portfolio" at bounding box center [686, 26] width 90 height 52
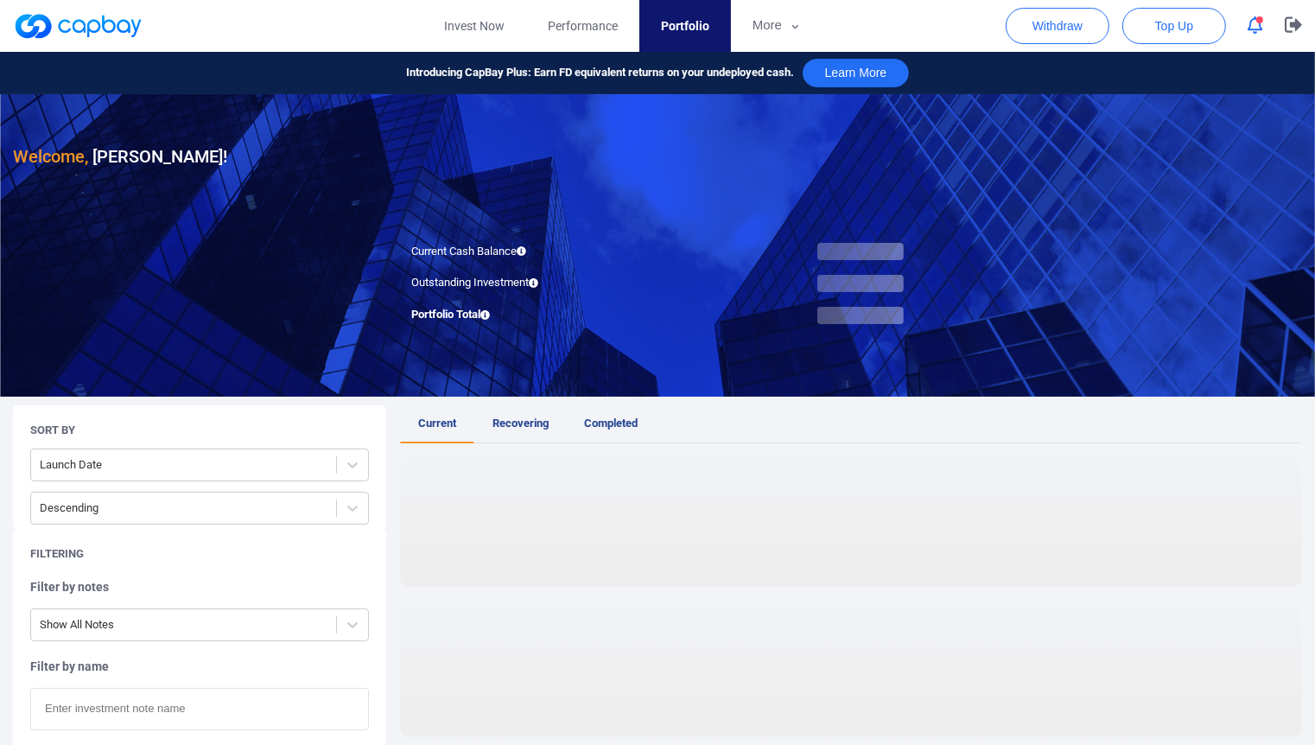
click at [508, 434] on link "Recovering" at bounding box center [520, 424] width 92 height 38
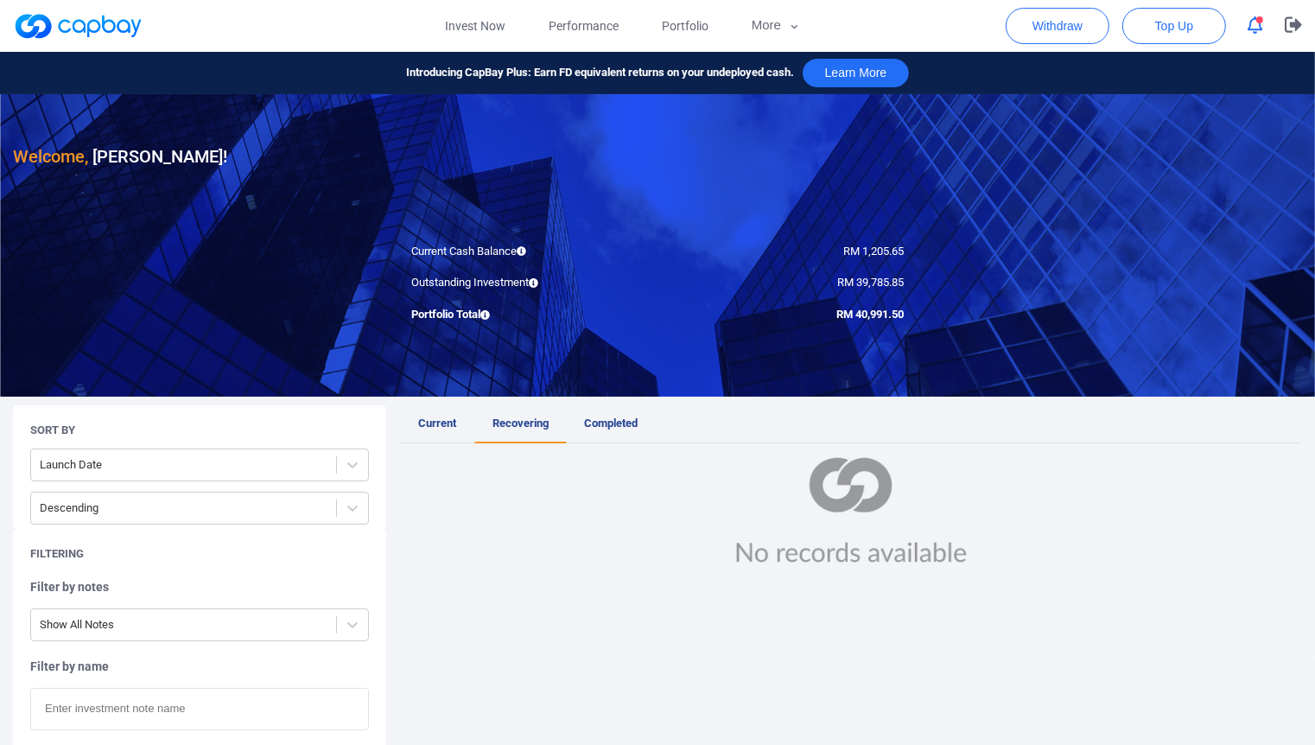
click at [618, 431] on link "Completed" at bounding box center [612, 424] width 90 height 38
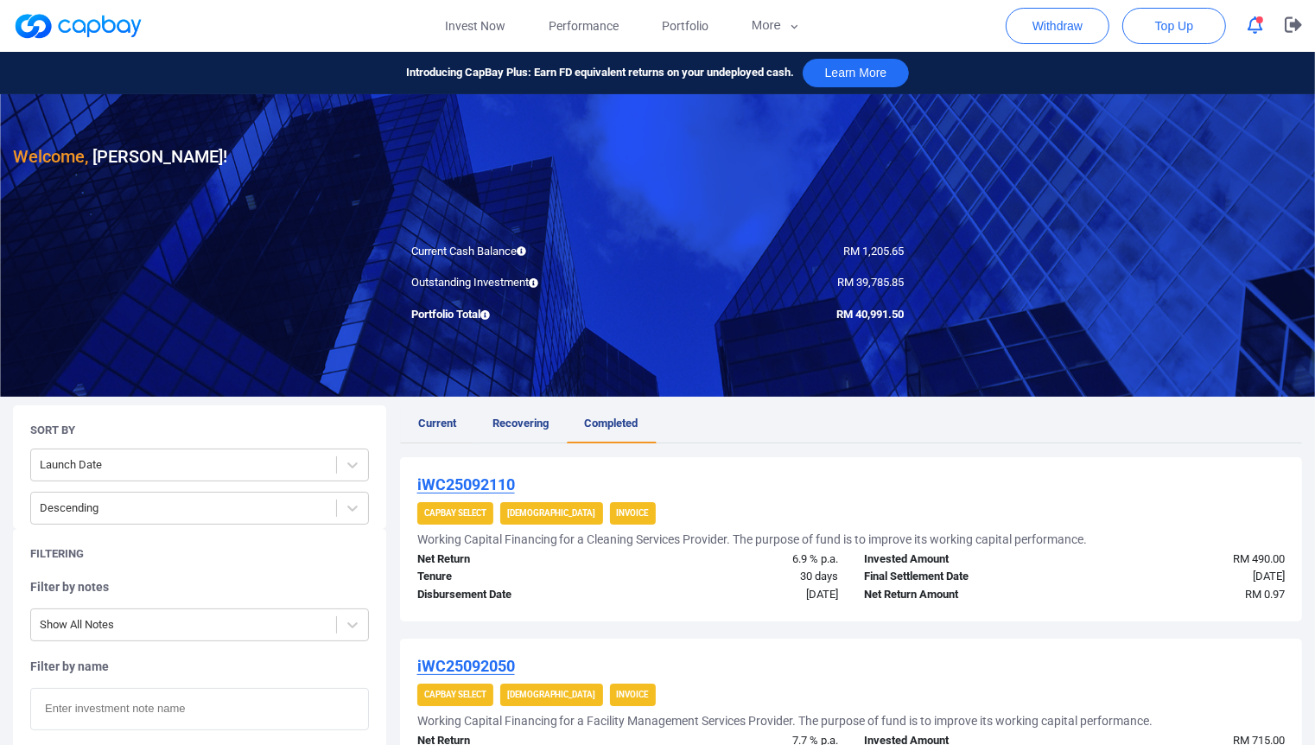
click at [469, 416] on link "Current" at bounding box center [437, 424] width 74 height 38
